Goal: Task Accomplishment & Management: Use online tool/utility

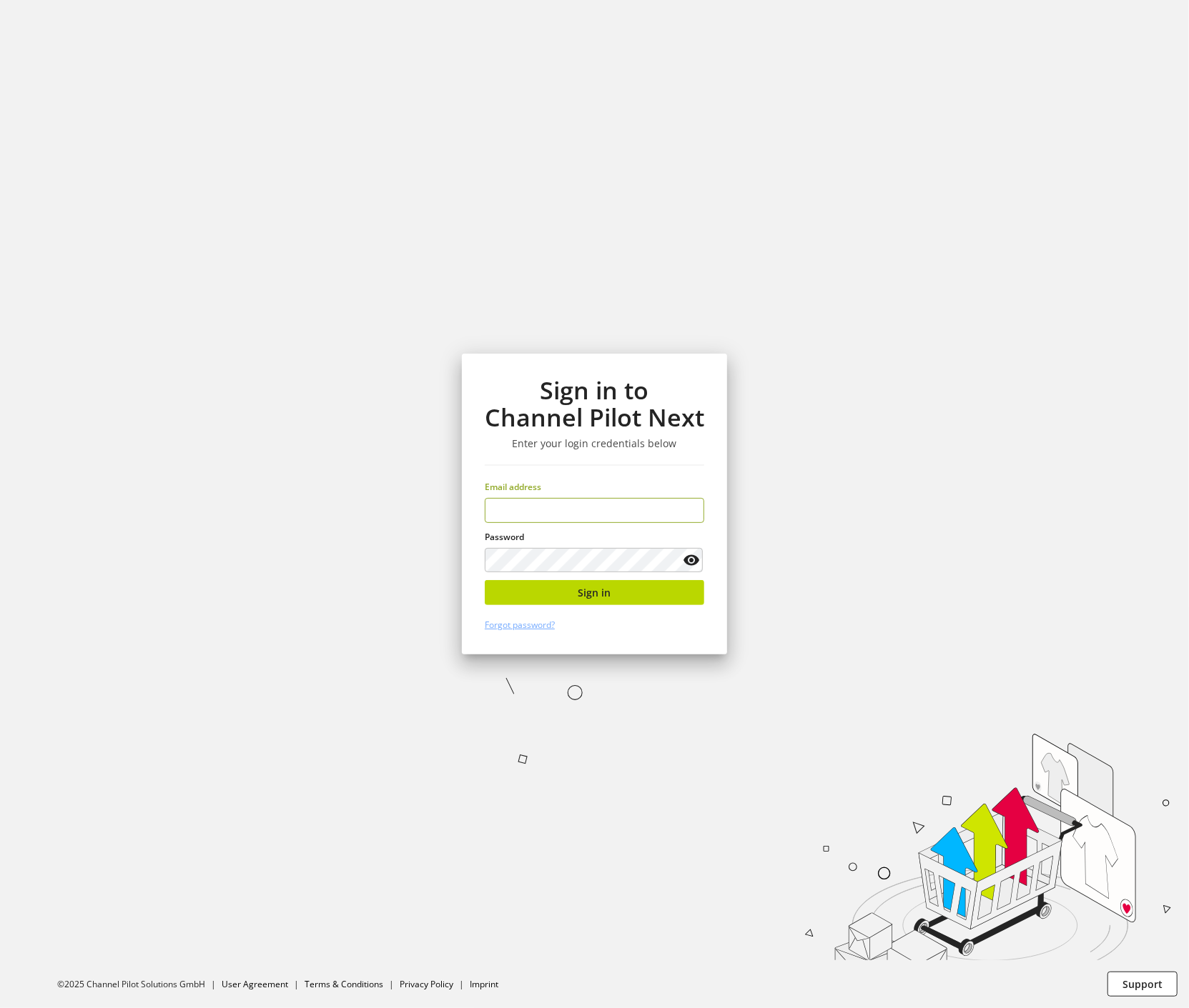
click at [518, 502] on input "email" at bounding box center [594, 511] width 219 height 25
type input "**********"
click at [649, 596] on button "Sign in" at bounding box center [594, 593] width 219 height 25
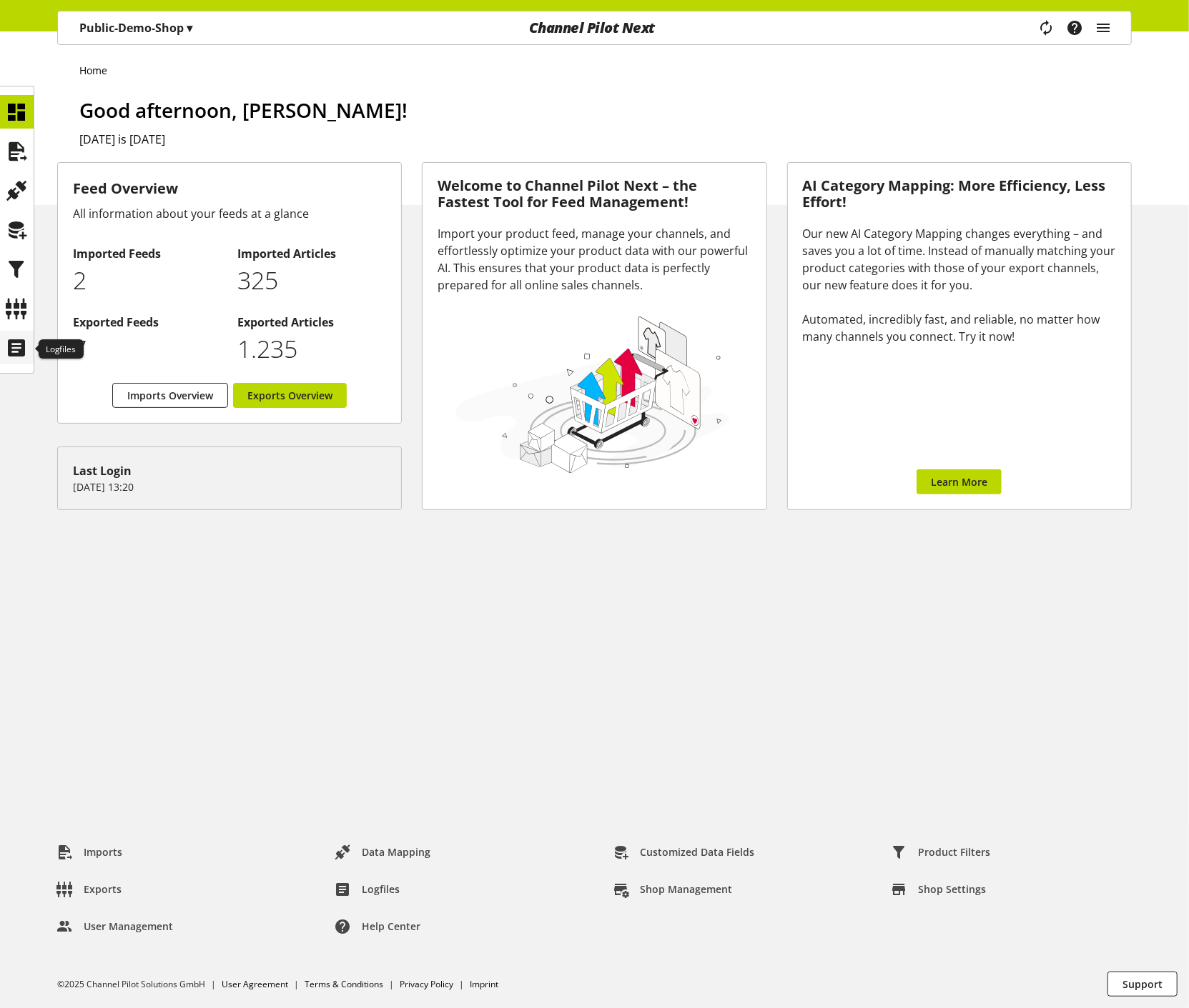
click at [12, 356] on icon at bounding box center [16, 348] width 23 height 29
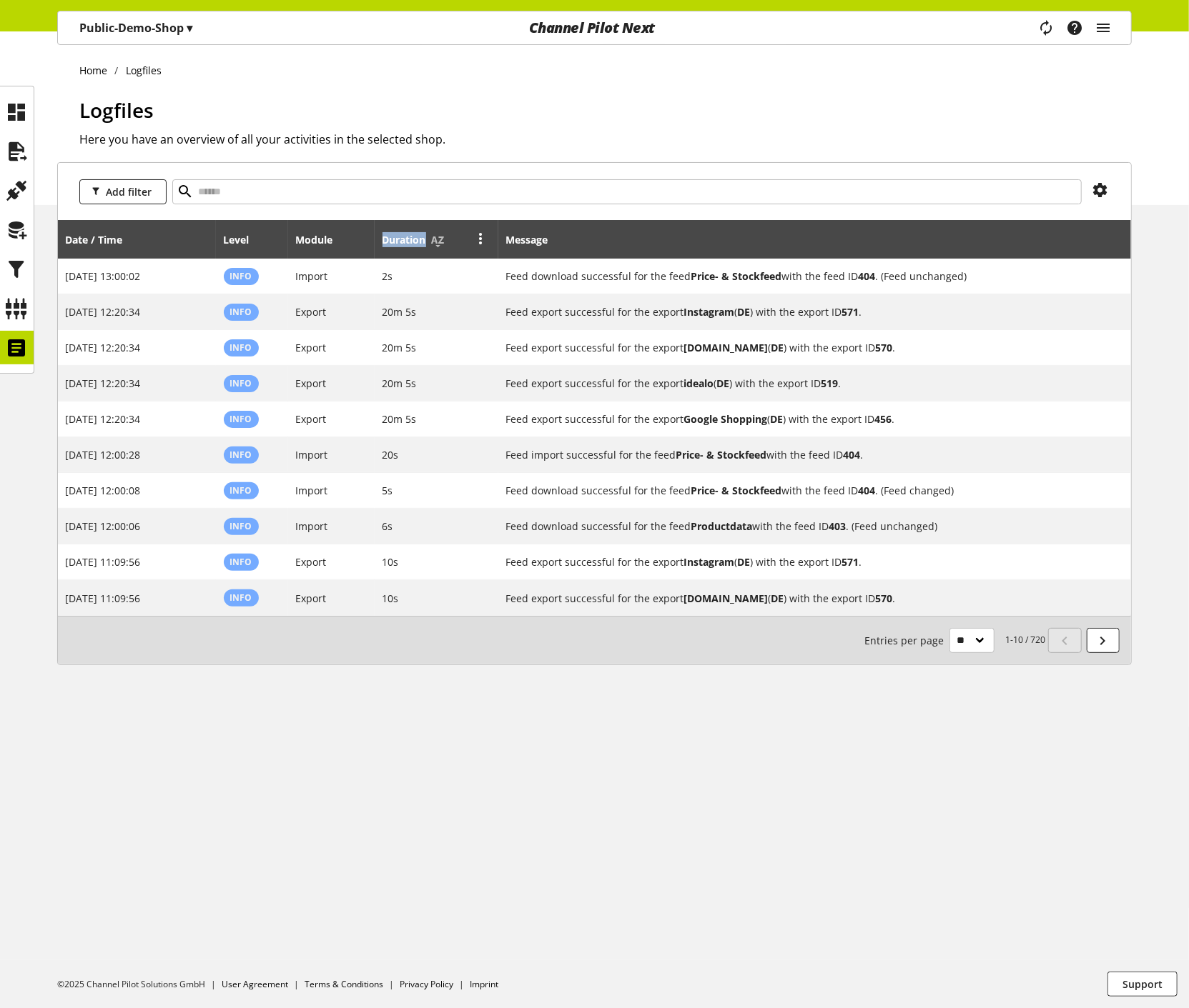
drag, startPoint x: 381, startPoint y: 238, endPoint x: 425, endPoint y: 236, distance: 44.0
click at [425, 236] on div "Duration" at bounding box center [412, 239] width 58 height 15
click at [381, 244] on th "Duration" at bounding box center [436, 239] width 124 height 39
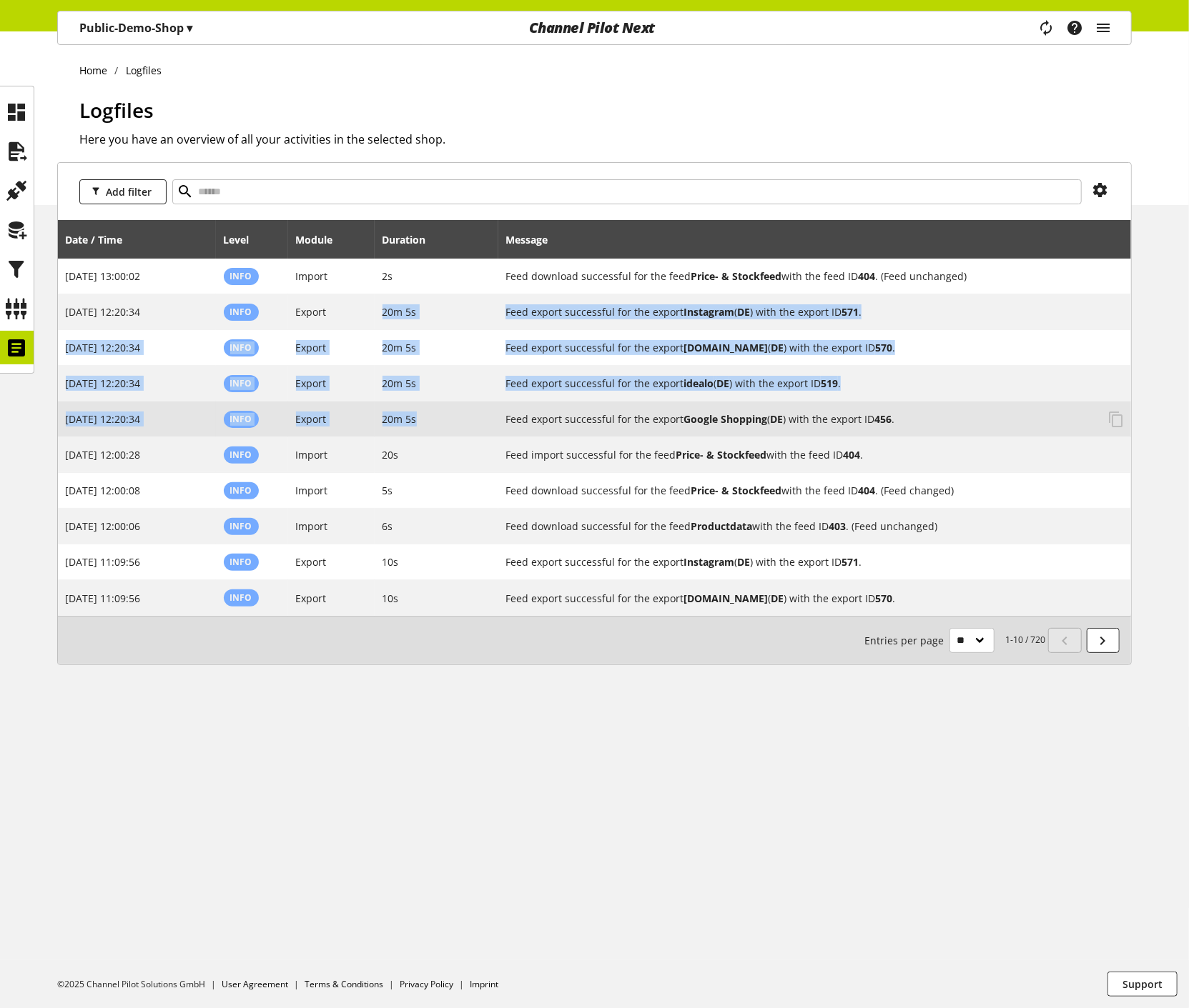
drag, startPoint x: 383, startPoint y: 312, endPoint x: 423, endPoint y: 412, distance: 107.7
click at [423, 412] on tbody "[DATE] 13:00:02 Info Import 2s Feed download successful for the feed Price- & S…" at bounding box center [594, 438] width 1073 height 357
click at [410, 424] on span "20m 5s" at bounding box center [400, 419] width 34 height 14
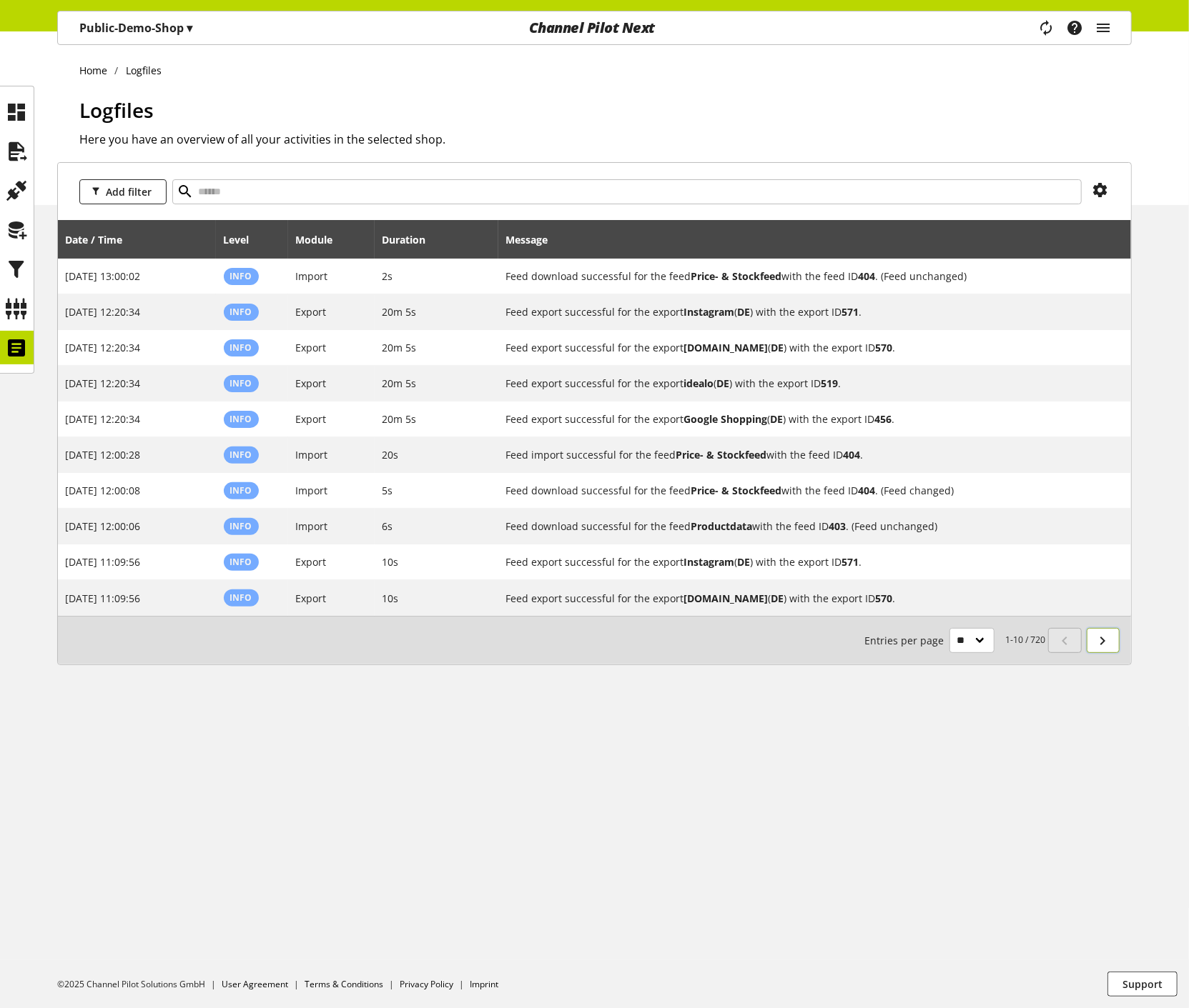
click at [1098, 636] on icon at bounding box center [1102, 641] width 17 height 26
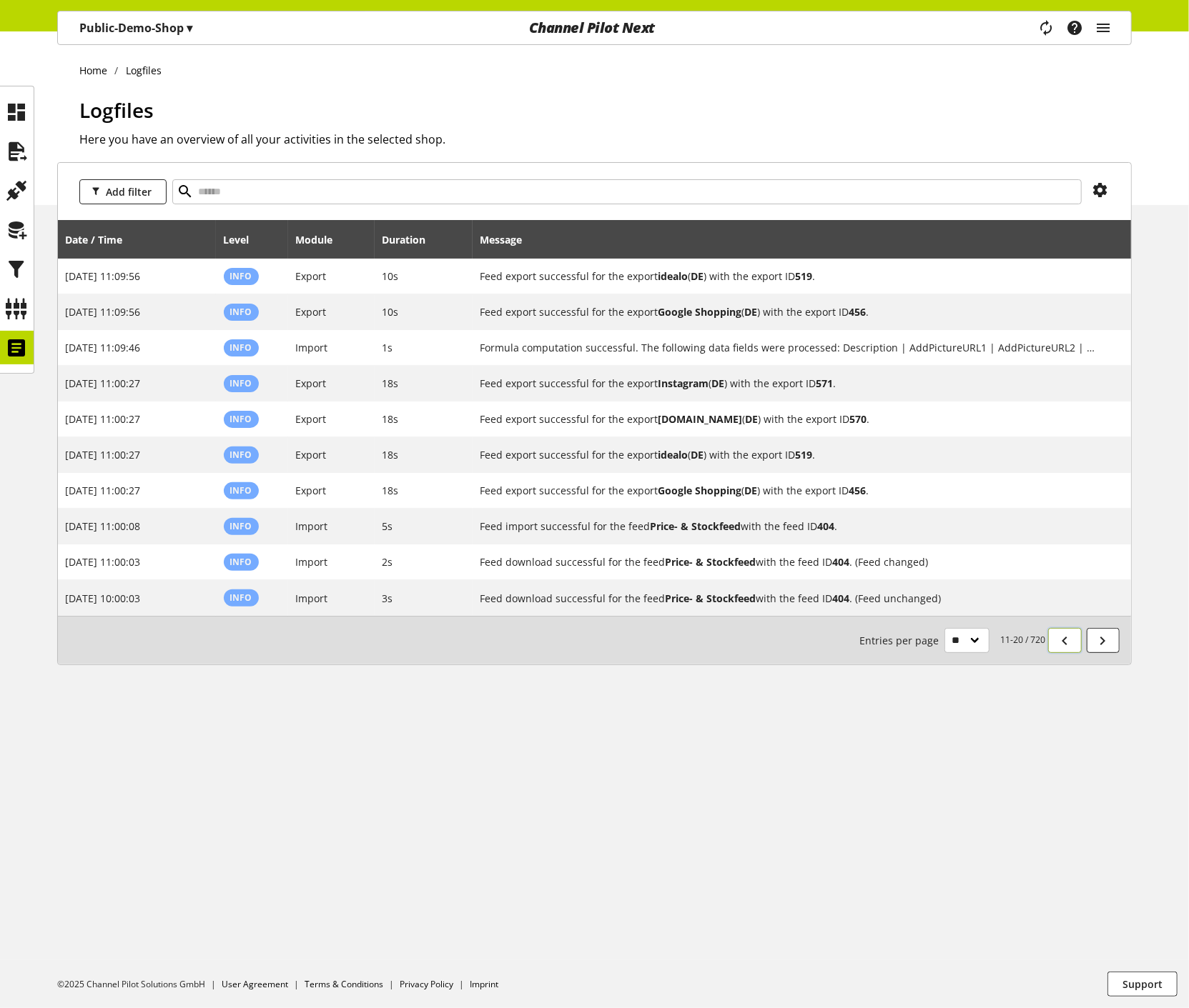
click at [1064, 643] on icon at bounding box center [1064, 641] width 17 height 26
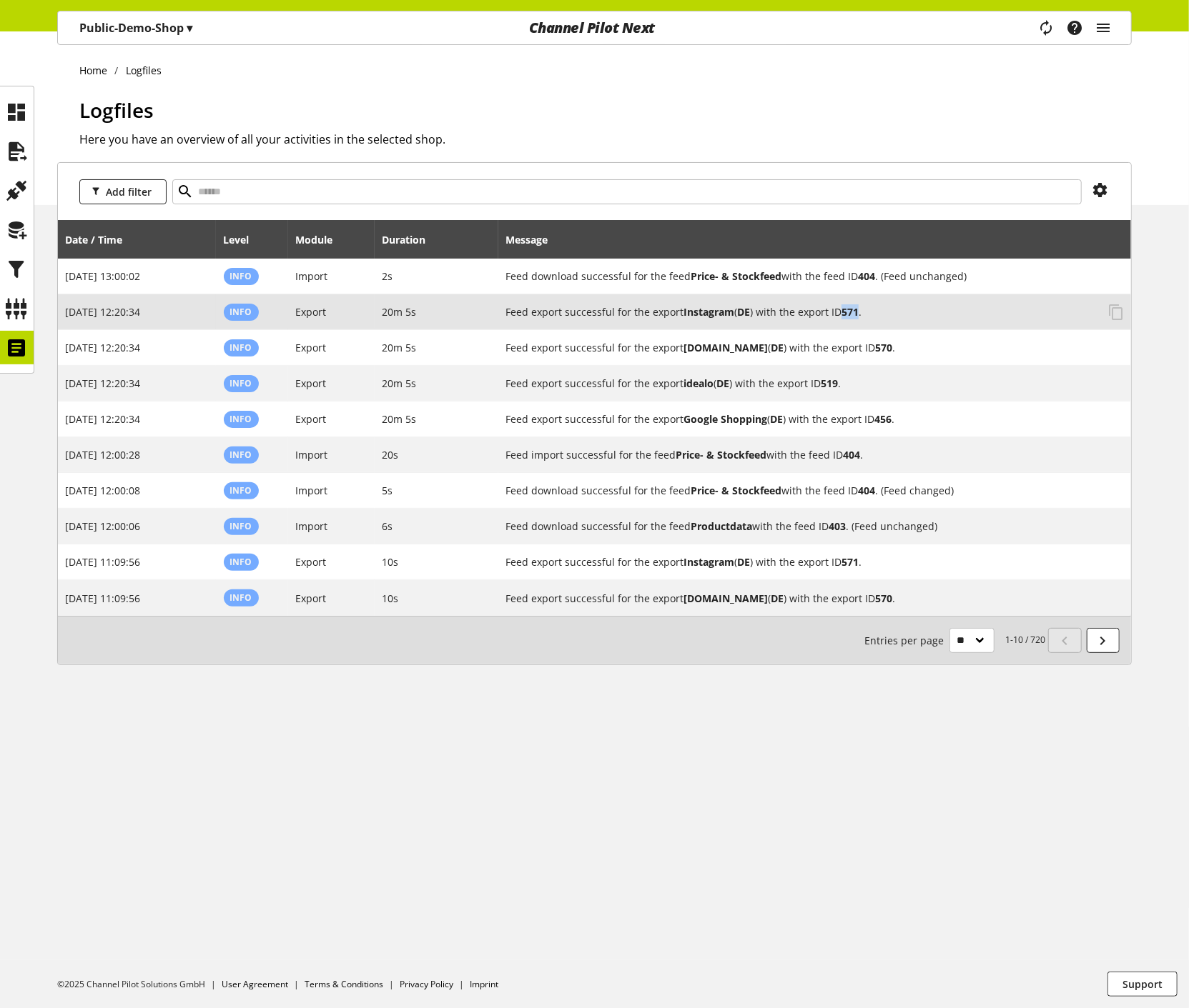
drag, startPoint x: 842, startPoint y: 312, endPoint x: 862, endPoint y: 316, distance: 20.4
click at [862, 316] on h2 "Feed export successful for the export Instagram ( DE ) with the export ID 571 ." at bounding box center [801, 311] width 591 height 15
copy h2 "571"
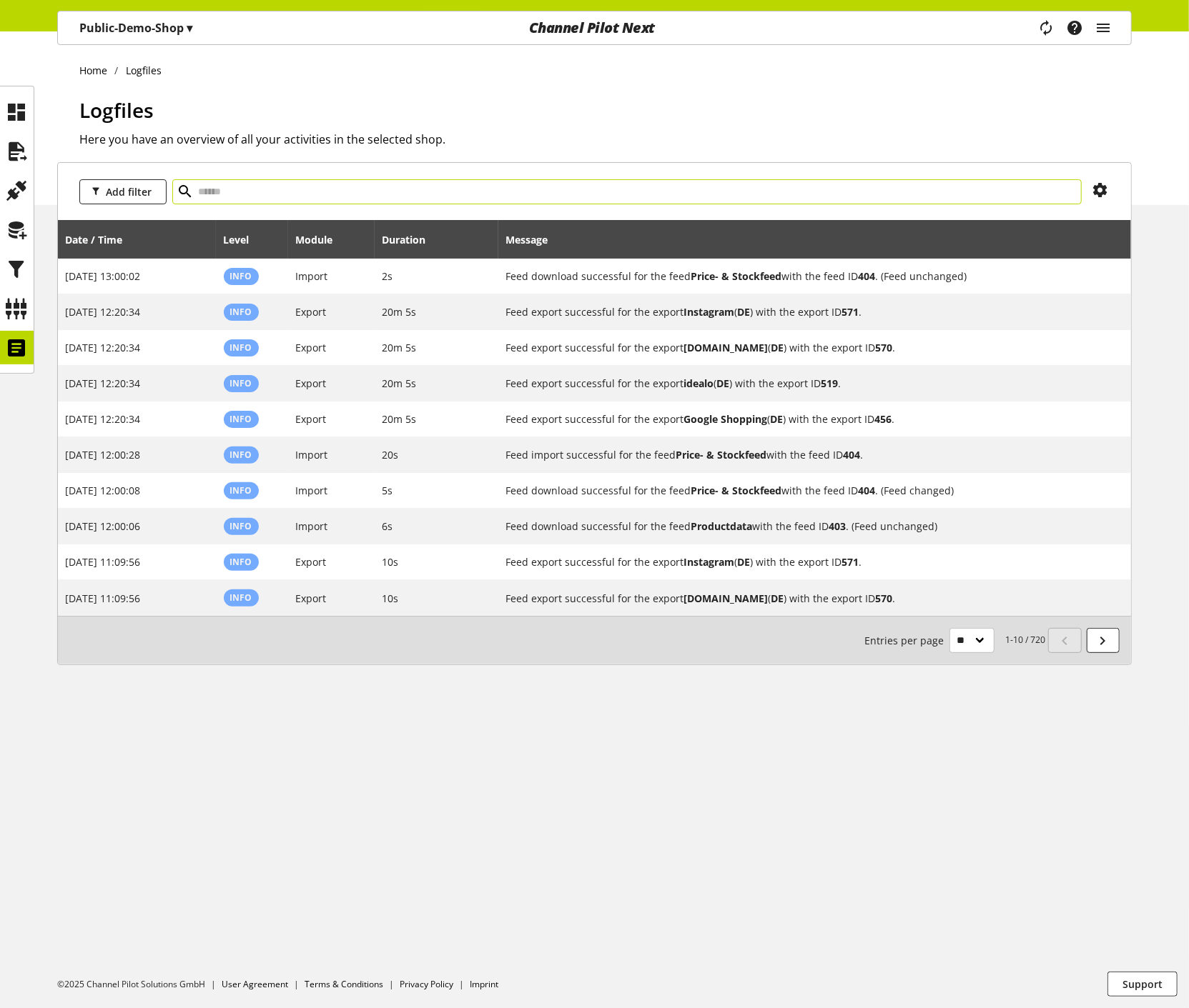
click at [534, 198] on input "text" at bounding box center [627, 192] width 909 height 25
paste input "***"
type input "***"
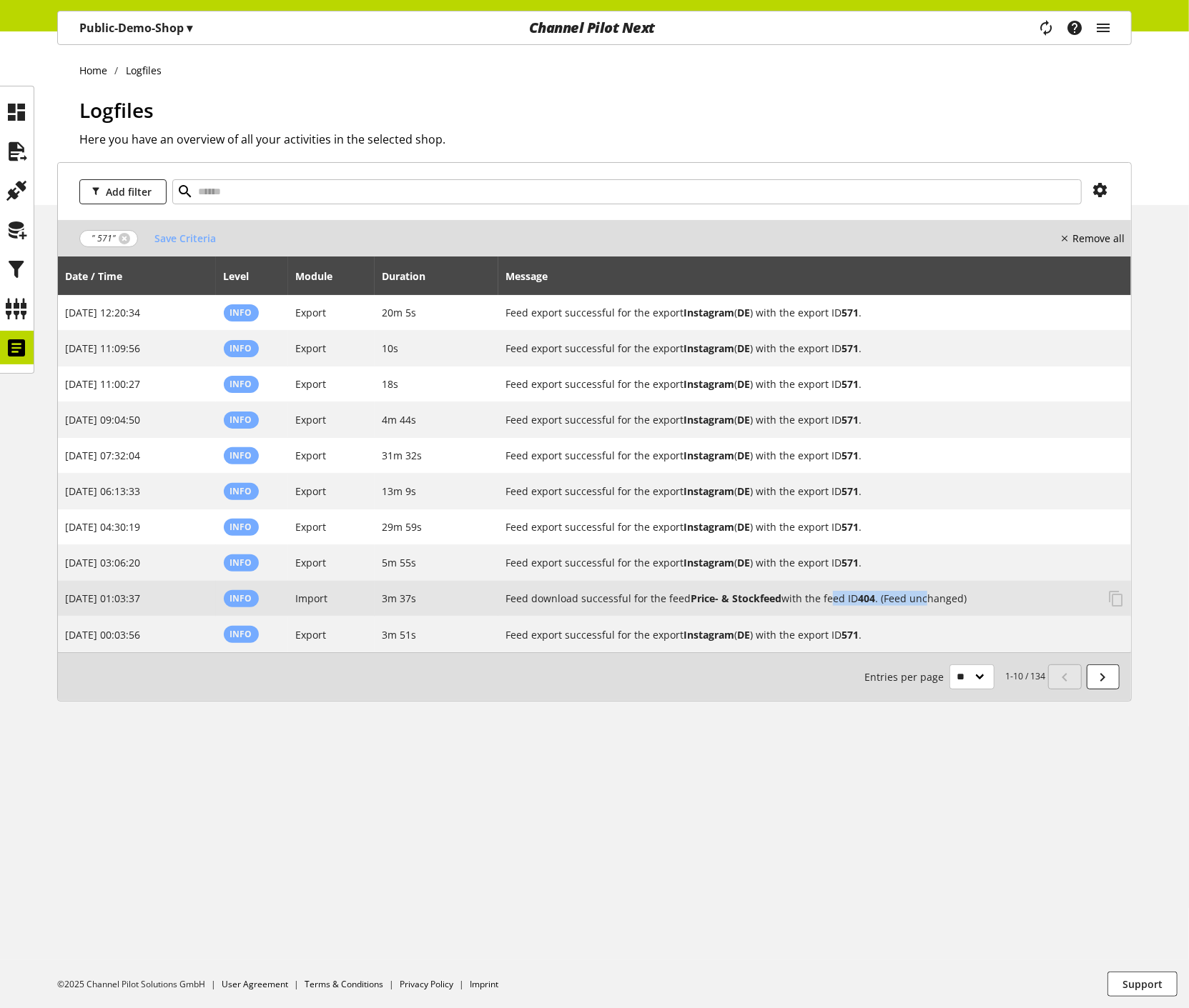
drag, startPoint x: 828, startPoint y: 596, endPoint x: 928, endPoint y: 591, distance: 100.1
click at [928, 591] on h2 "Feed download successful for the feed Price- & Stockfeed with the feed ID 404 .…" at bounding box center [801, 598] width 591 height 15
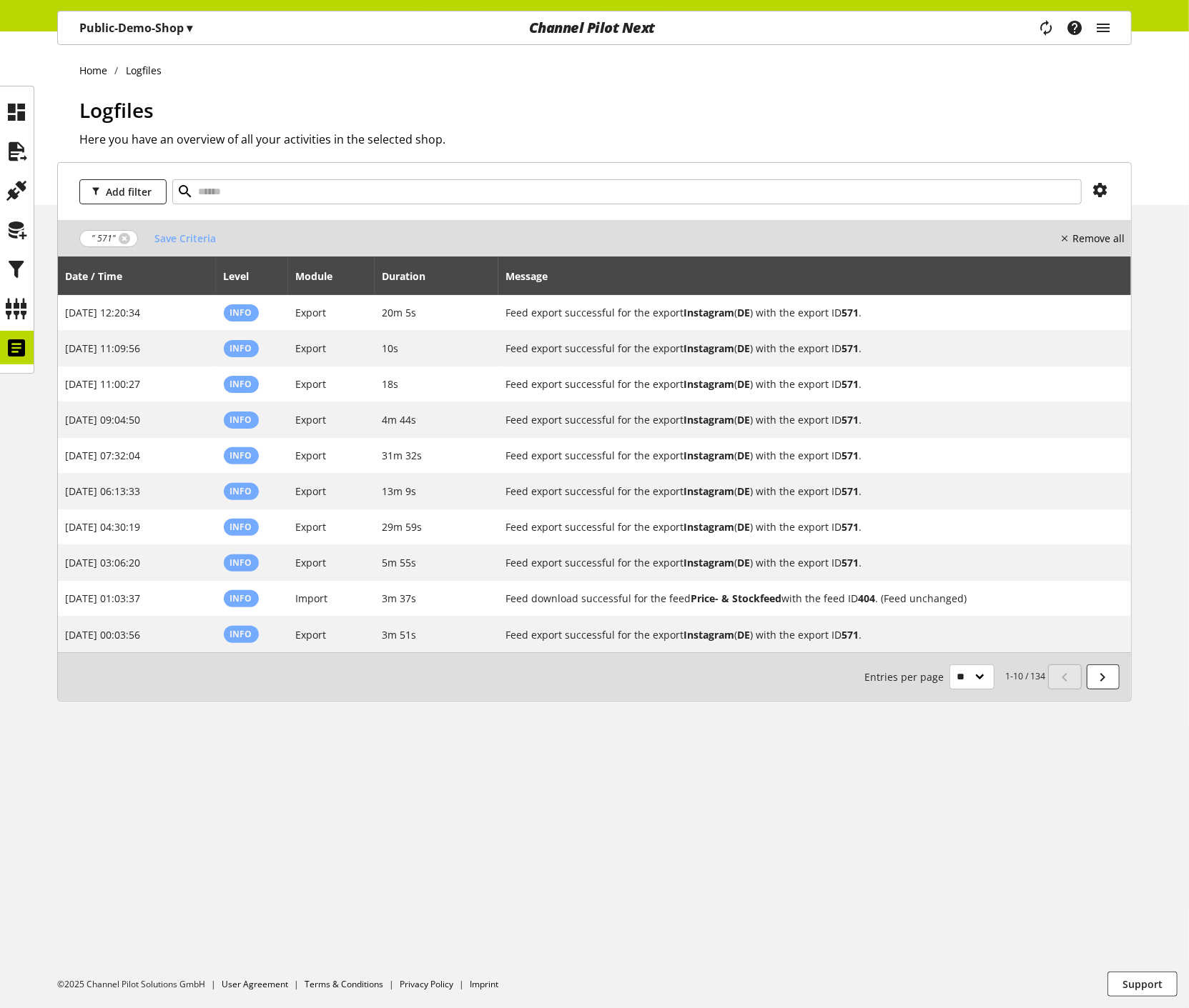
click at [778, 727] on div "Add filter " 571" Save Criteria Remove all Date / Time Level Module Duration Me…" at bounding box center [594, 449] width 1189 height 574
click at [1048, 29] on icon "main navigation" at bounding box center [1045, 28] width 17 height 26
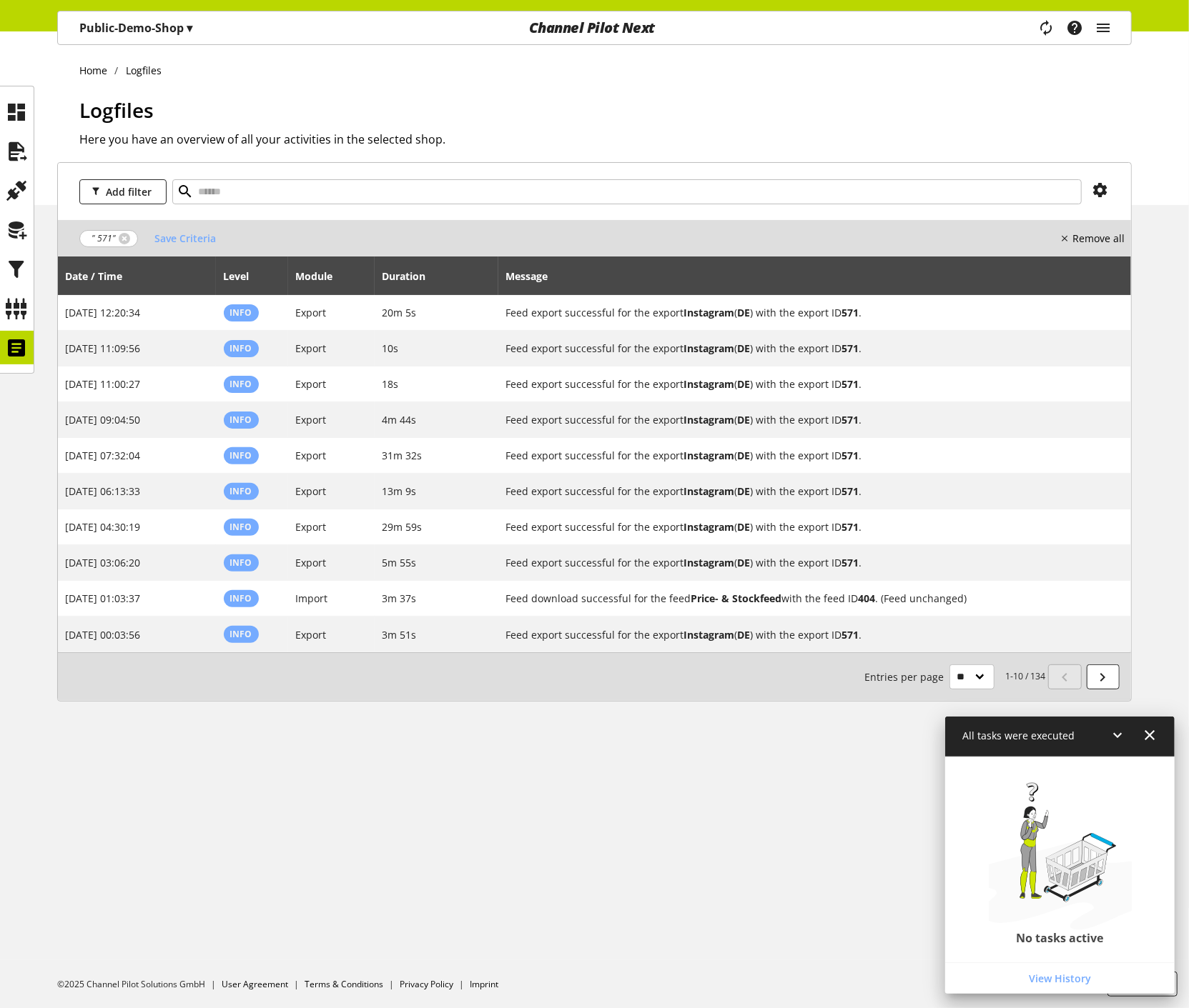
click at [1152, 733] on icon at bounding box center [1150, 735] width 17 height 26
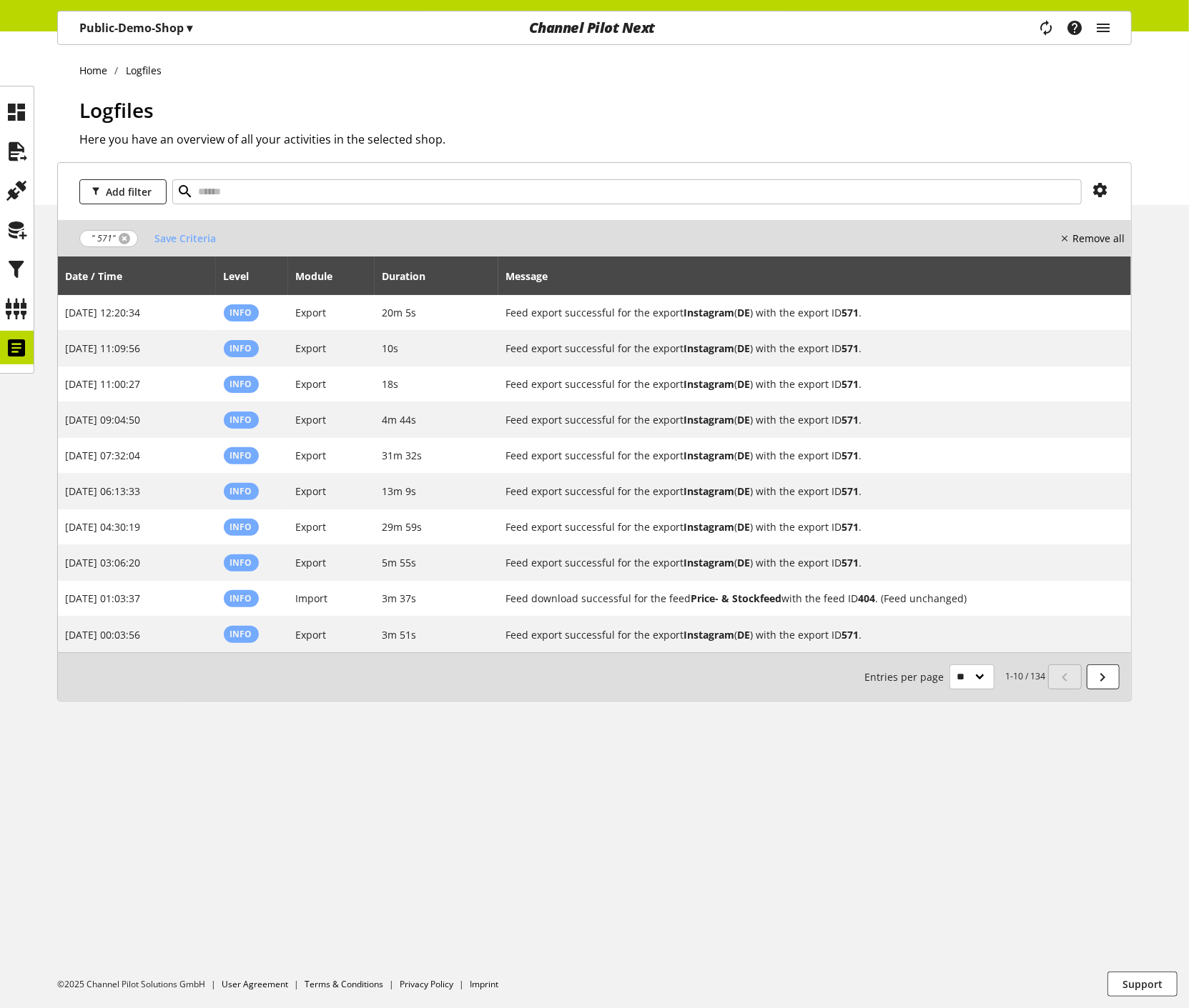
click at [120, 236] on link at bounding box center [124, 238] width 12 height 12
